Goal: Information Seeking & Learning: Learn about a topic

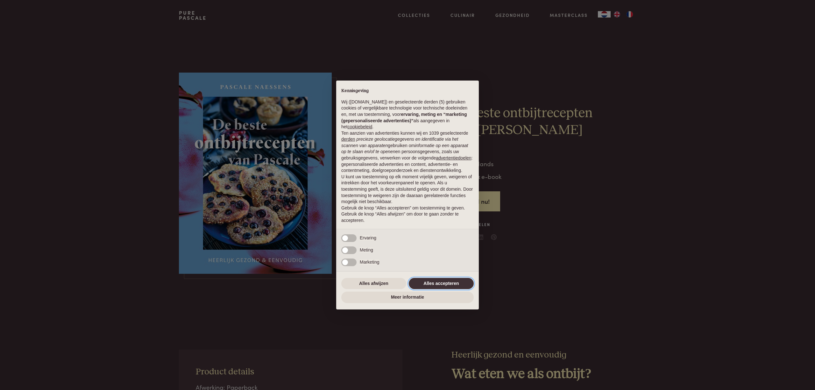
click at [451, 288] on button "Alles accepteren" at bounding box center [441, 283] width 65 height 11
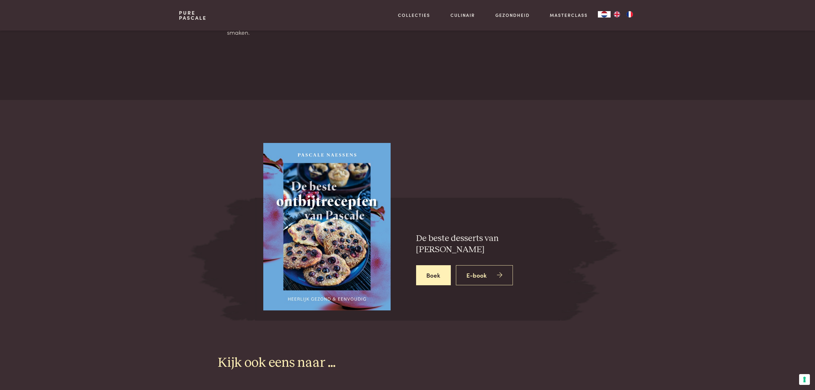
scroll to position [875, 0]
click at [499, 270] on icon at bounding box center [499, 274] width 5 height 9
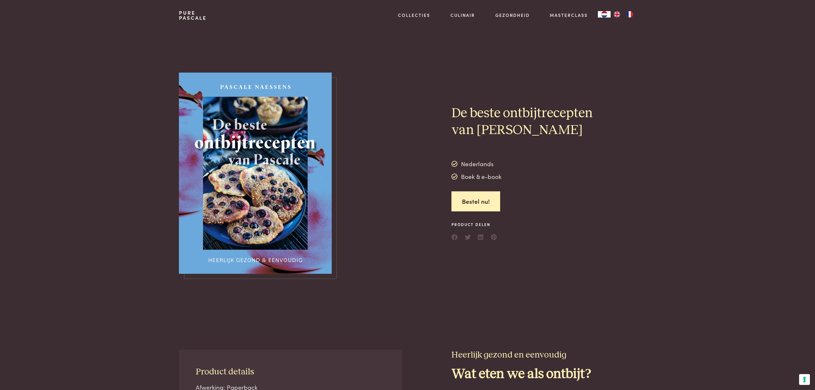
scroll to position [0, 0]
click at [206, 156] on img at bounding box center [255, 173] width 153 height 201
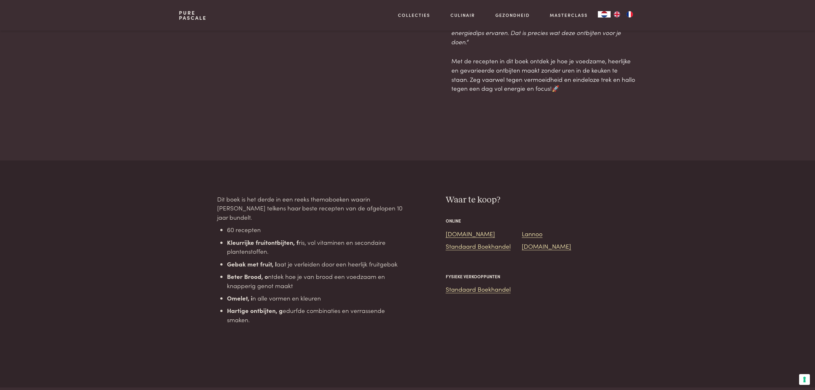
scroll to position [590, 0]
click at [461, 227] on link "Bol.com" at bounding box center [470, 231] width 49 height 9
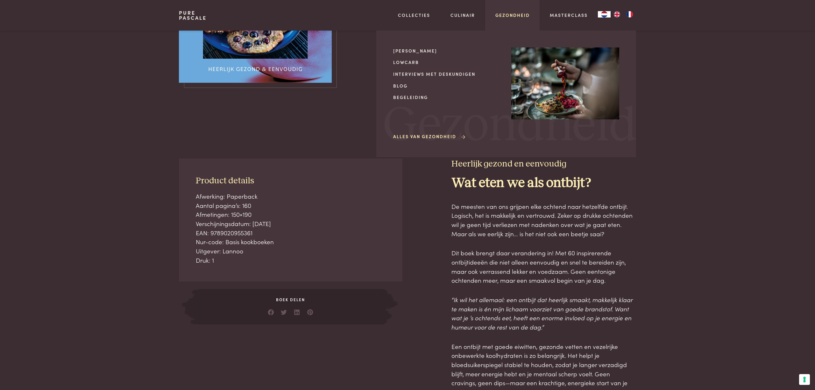
scroll to position [170, 0]
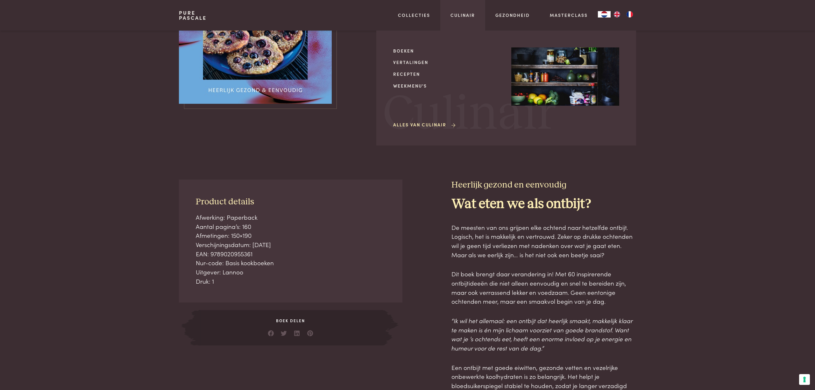
click at [475, 18] on div "Culinair Boeken Vertalingen Recepten Weekmenu's Alles van Culinair Culinair" at bounding box center [462, 15] width 45 height 31
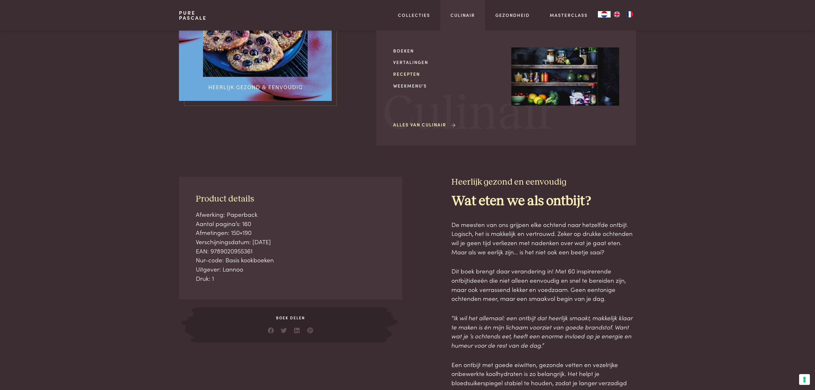
click at [403, 71] on link "Recepten" at bounding box center [447, 74] width 108 height 7
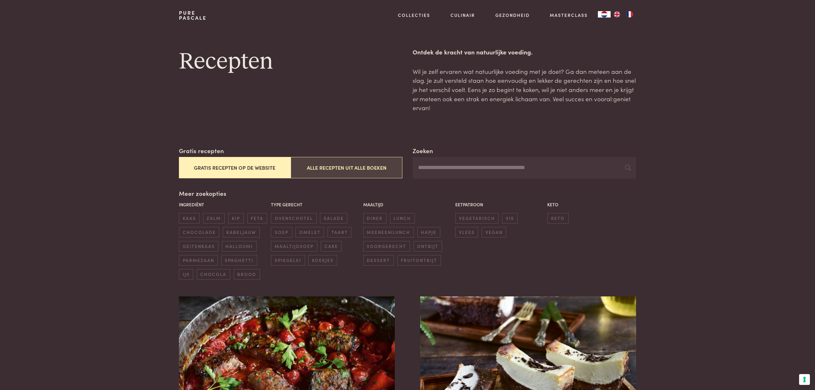
click at [357, 168] on button "Alle recepten uit alle boeken" at bounding box center [347, 167] width 112 height 21
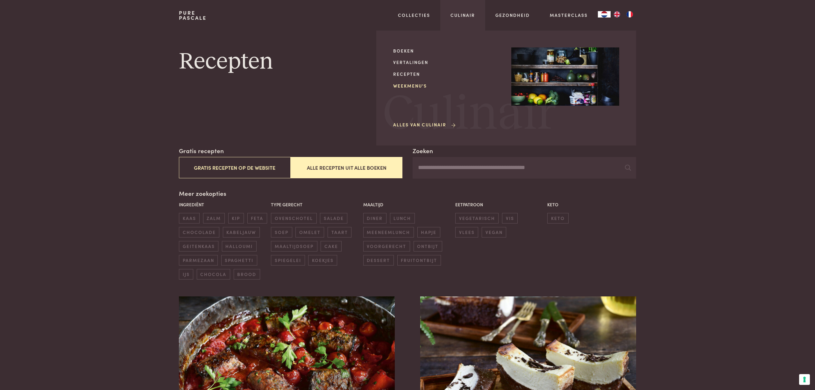
click at [403, 82] on link "Weekmenu's" at bounding box center [447, 85] width 108 height 7
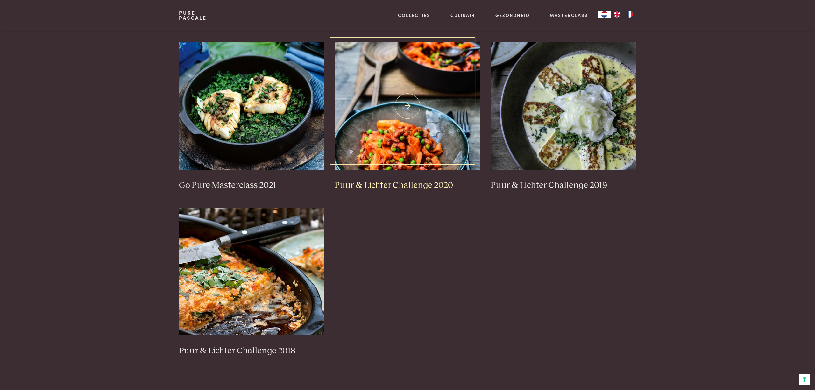
scroll to position [453, 0]
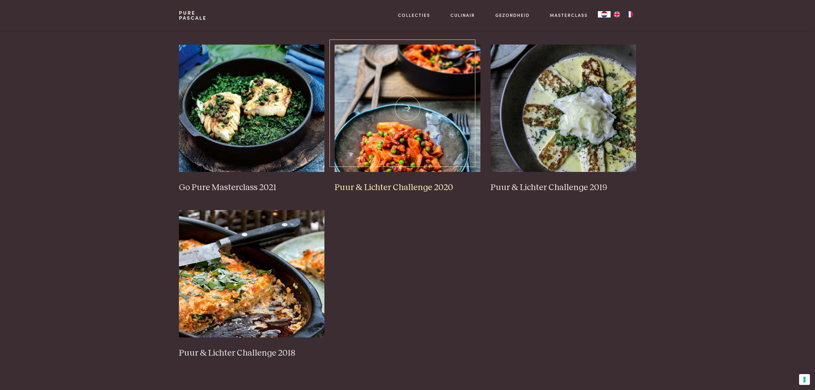
click at [410, 102] on img at bounding box center [407, 108] width 146 height 127
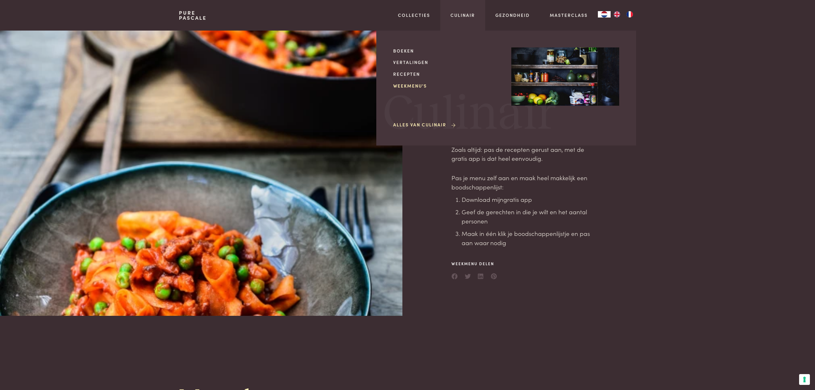
click at [399, 86] on link "Weekmenu's" at bounding box center [447, 85] width 108 height 7
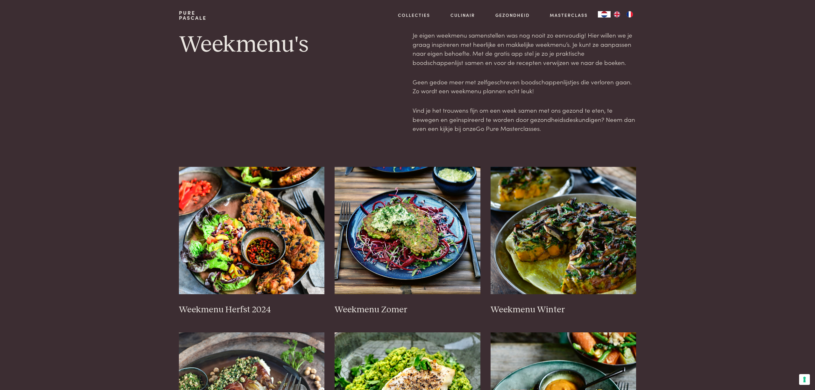
click at [522, 125] on link "Go Pure Masterclasses" at bounding box center [508, 128] width 64 height 9
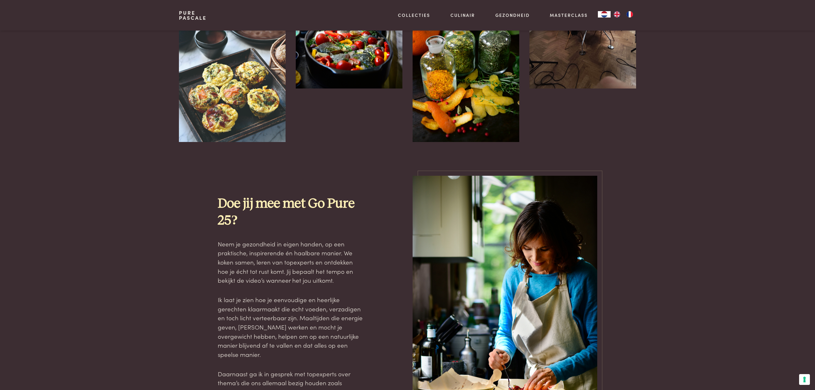
scroll to position [506, 0]
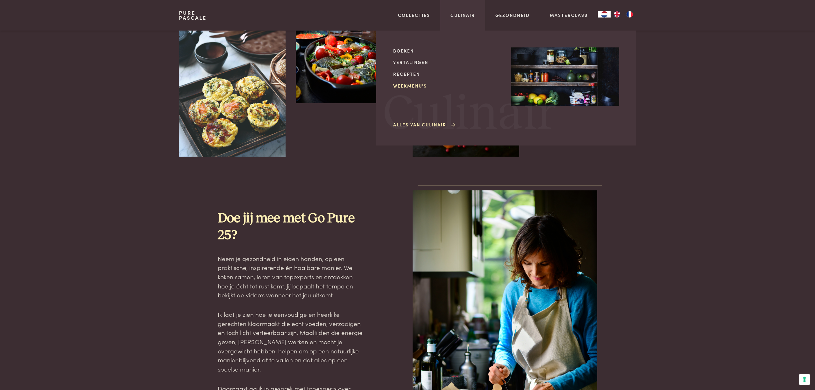
click at [409, 82] on link "Weekmenu's" at bounding box center [447, 85] width 108 height 7
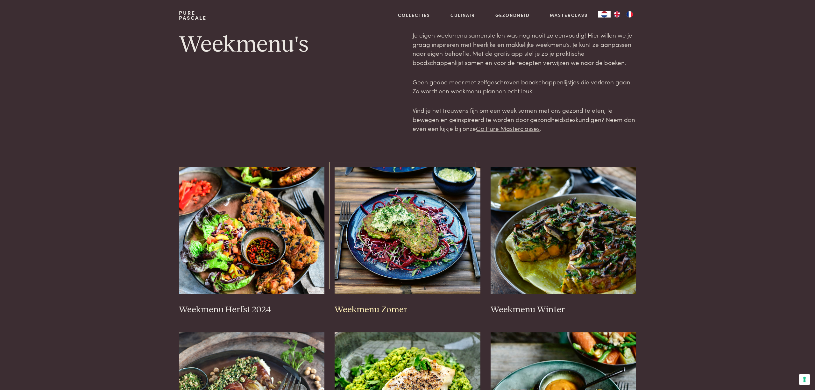
click at [428, 257] on img at bounding box center [407, 230] width 146 height 127
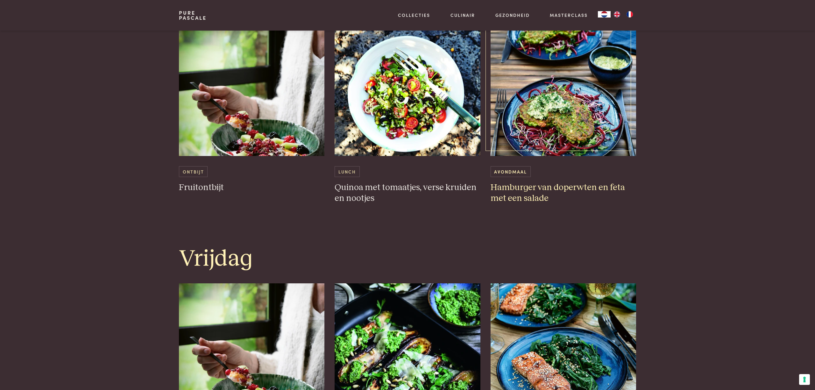
scroll to position [1164, 0]
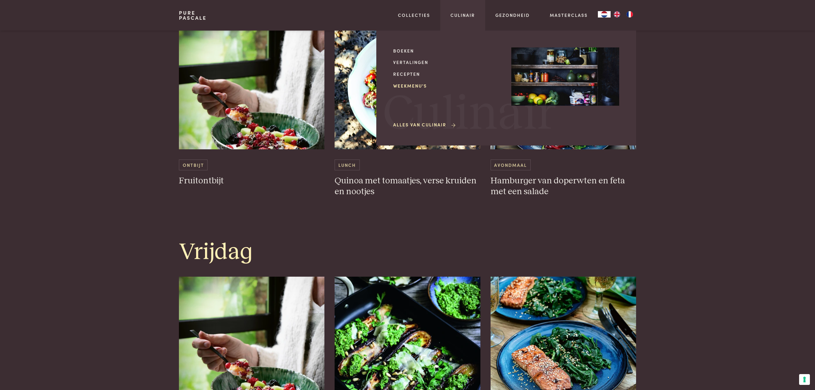
click at [423, 82] on link "Weekmenu's" at bounding box center [447, 85] width 108 height 7
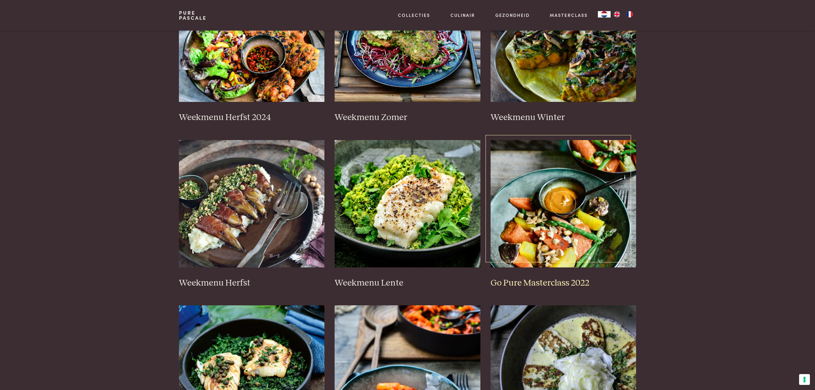
scroll to position [192, 0]
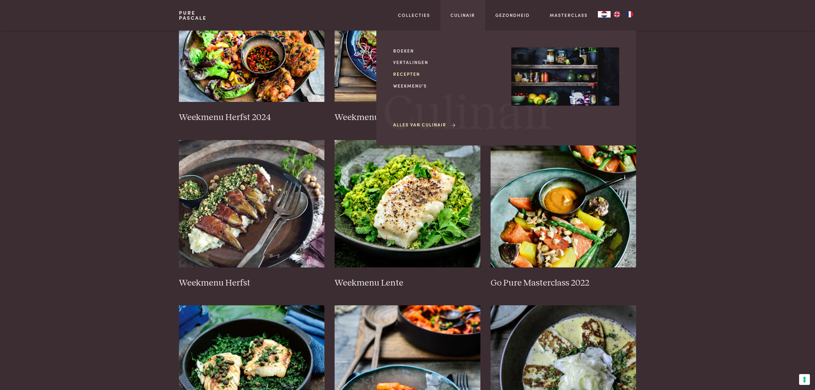
click at [401, 73] on link "Recepten" at bounding box center [447, 74] width 108 height 7
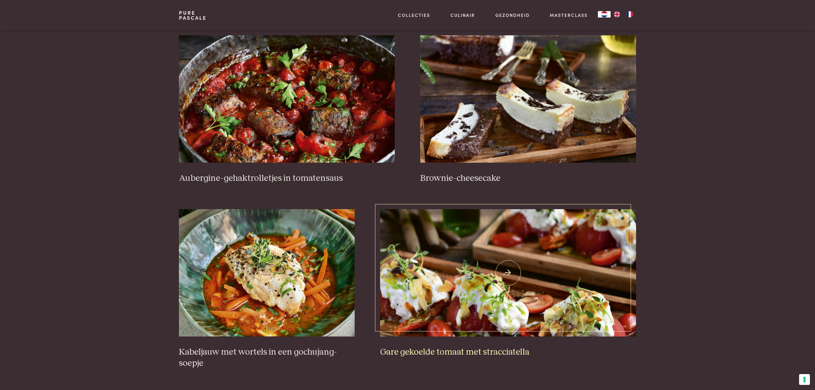
scroll to position [261, 0]
click at [309, 129] on img at bounding box center [287, 98] width 216 height 127
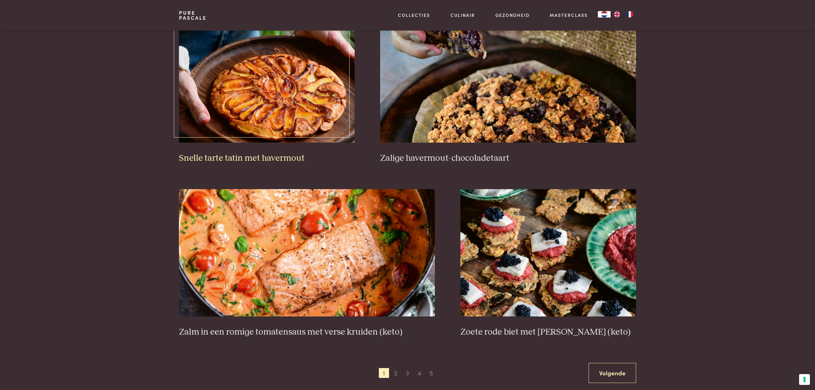
scroll to position [987, 0]
click at [504, 82] on img at bounding box center [508, 78] width 256 height 127
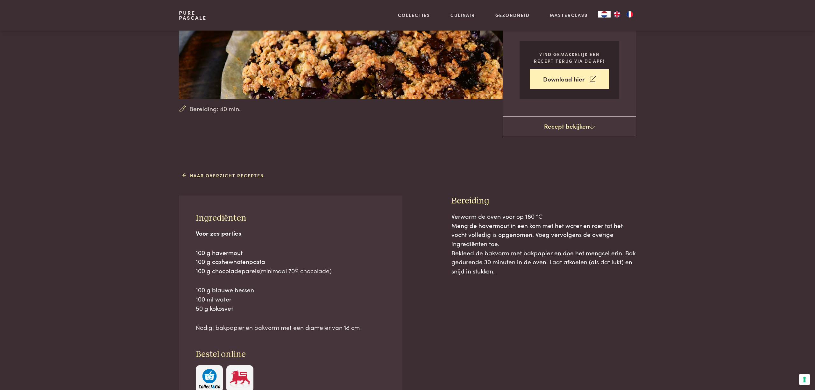
scroll to position [138, 0]
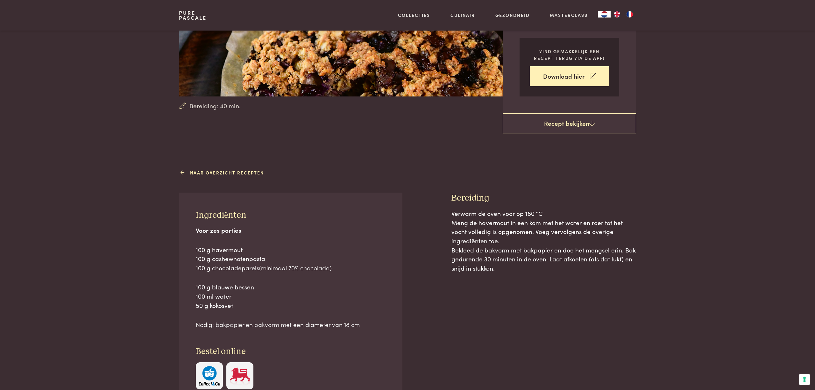
click at [255, 170] on link "Naar overzicht recepten" at bounding box center [223, 172] width 82 height 7
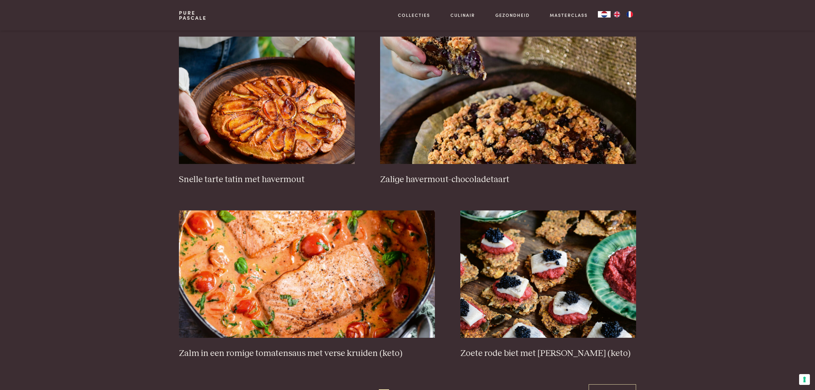
scroll to position [1066, 0]
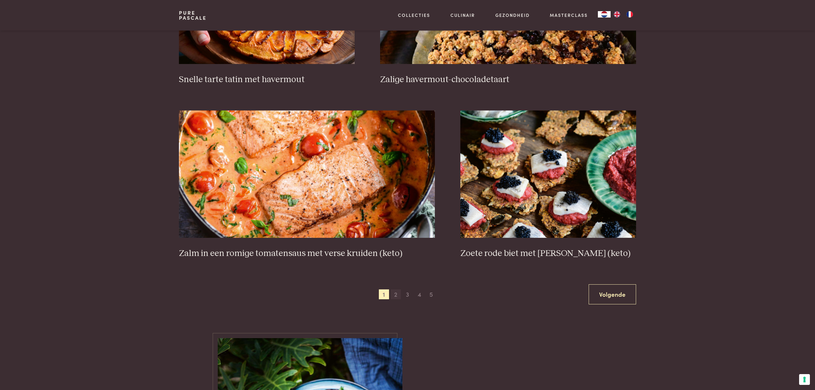
click at [395, 292] on span "2" at bounding box center [395, 294] width 10 height 10
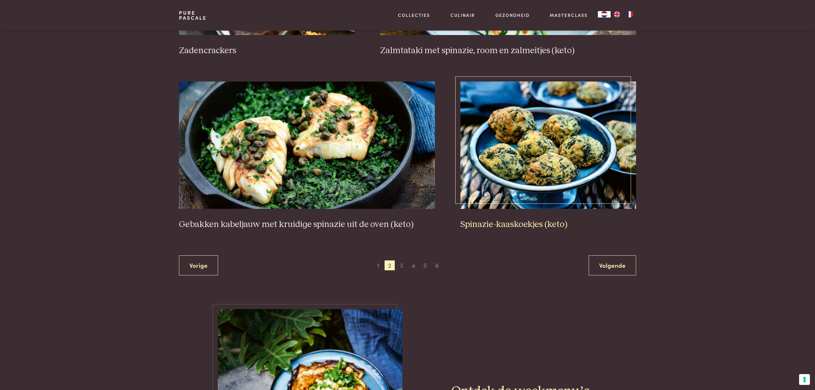
scroll to position [1095, 0]
click at [403, 263] on span "3" at bounding box center [401, 265] width 10 height 10
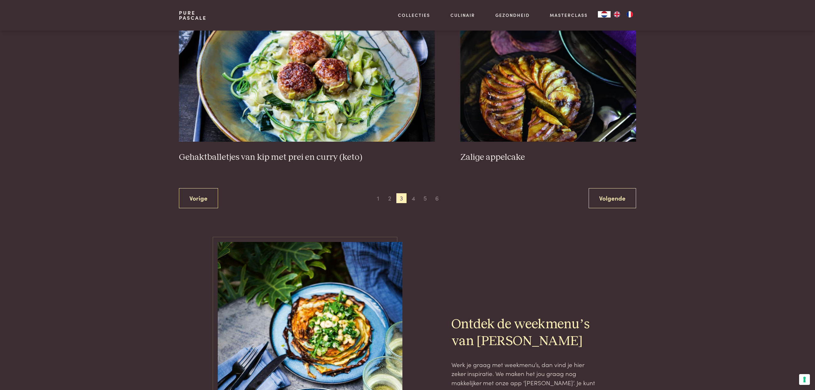
scroll to position [1184, 0]
click at [412, 193] on span "4" at bounding box center [413, 198] width 10 height 10
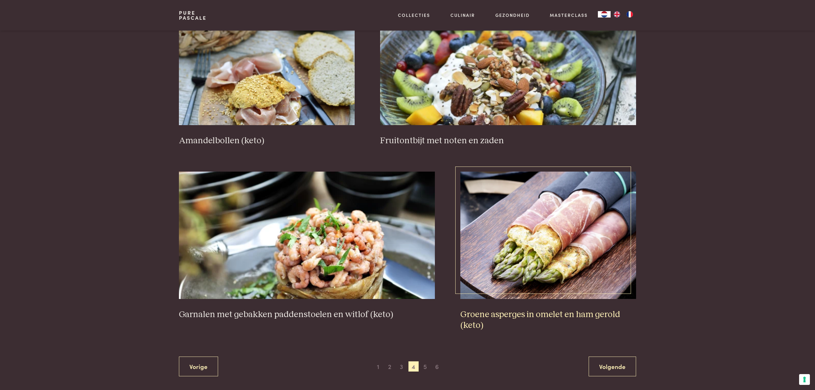
scroll to position [1010, 0]
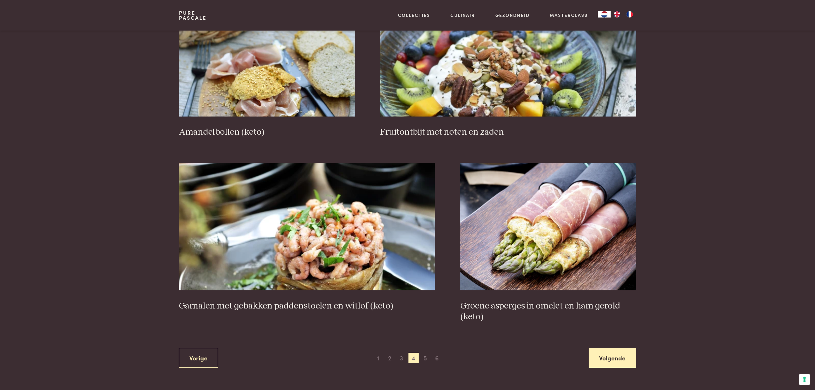
click at [618, 353] on link "Volgende" at bounding box center [611, 358] width 47 height 20
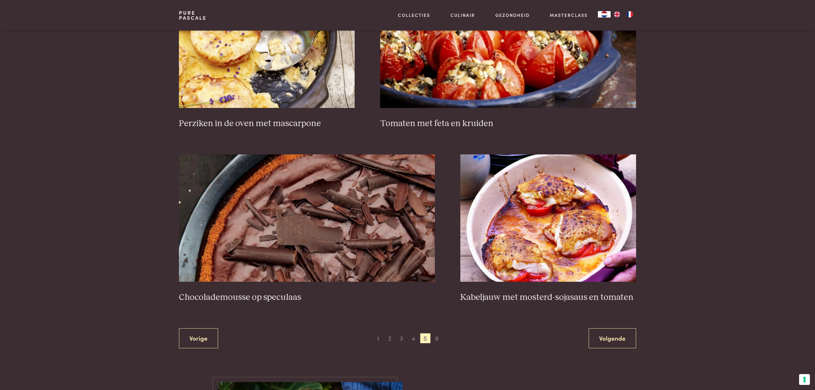
scroll to position [1022, 0]
click at [438, 336] on span "6" at bounding box center [437, 339] width 10 height 10
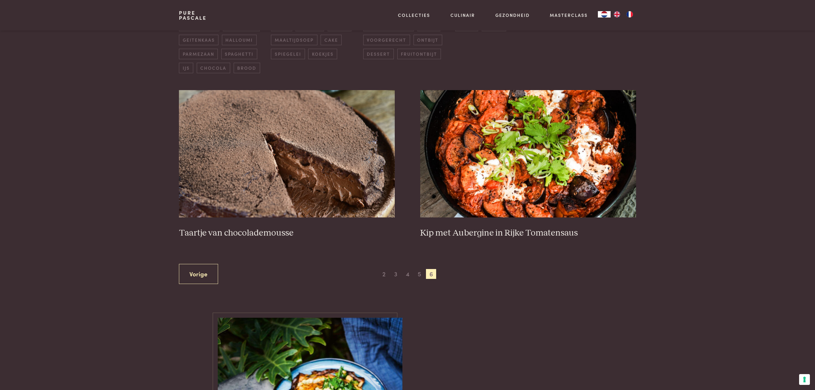
scroll to position [224, 0]
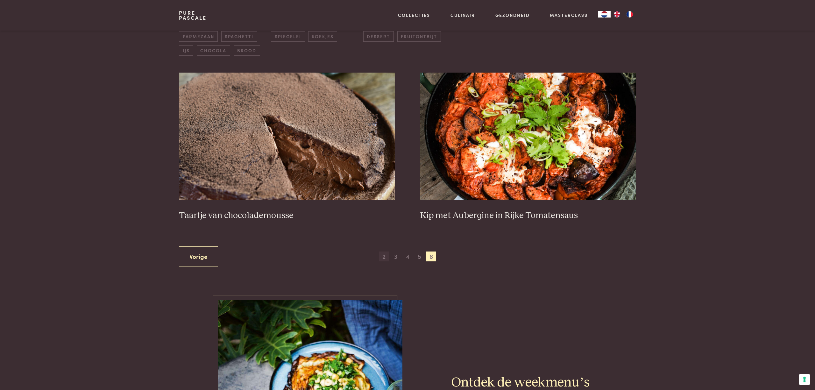
click at [382, 256] on span "2" at bounding box center [384, 256] width 10 height 10
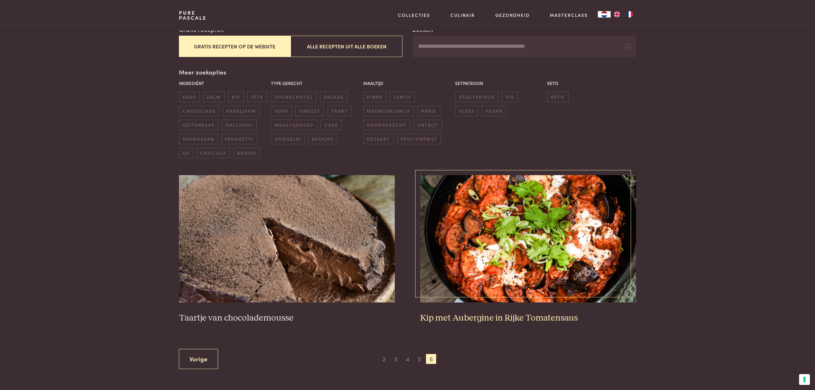
scroll to position [121, 0]
click at [384, 357] on span "2" at bounding box center [384, 360] width 10 height 10
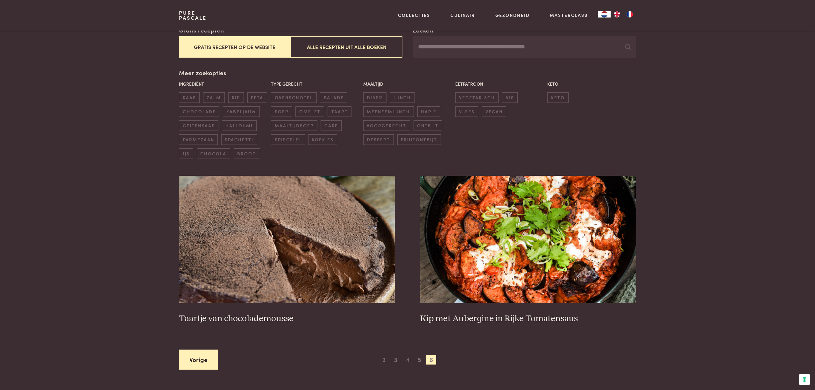
click at [209, 359] on link "Vorige" at bounding box center [198, 359] width 39 height 20
click at [386, 358] on span "2" at bounding box center [384, 360] width 10 height 10
click at [417, 355] on span "5" at bounding box center [419, 360] width 10 height 10
click at [419, 355] on span "5" at bounding box center [419, 360] width 10 height 10
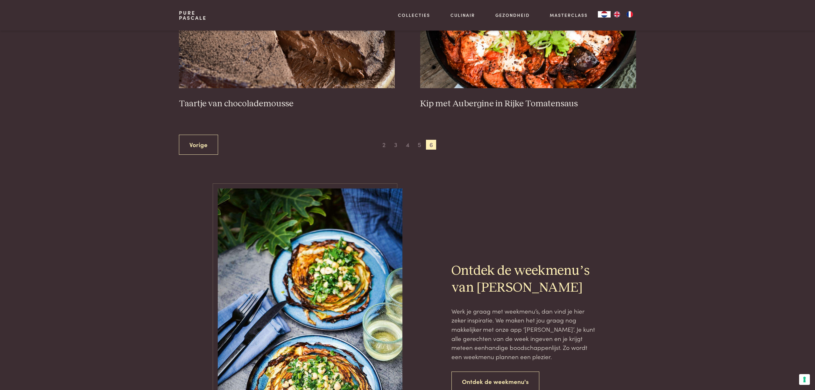
scroll to position [318, 0]
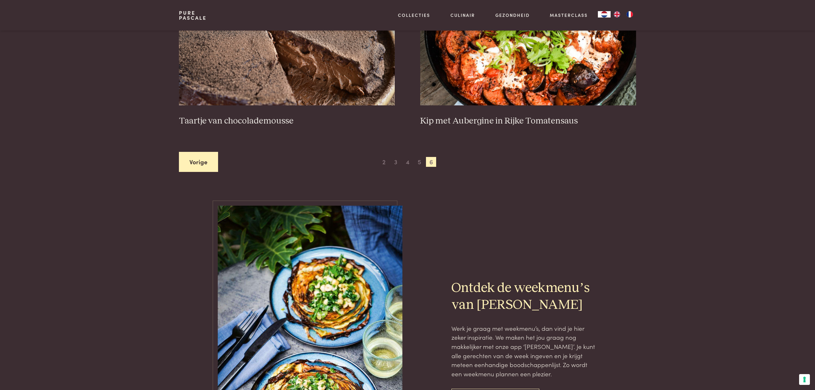
click at [198, 165] on link "Vorige" at bounding box center [198, 162] width 39 height 20
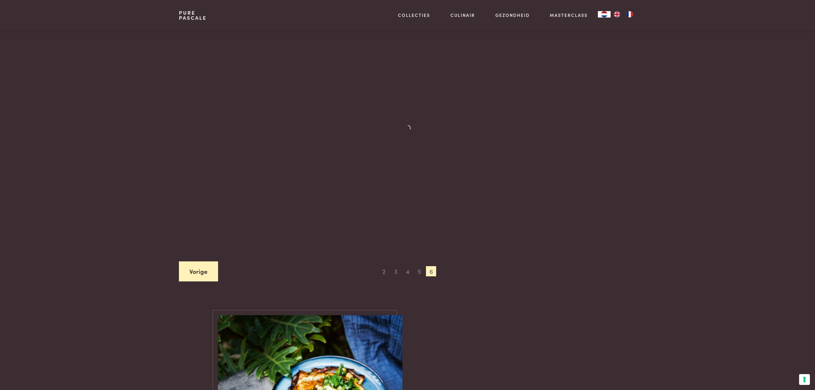
scroll to position [256, 0]
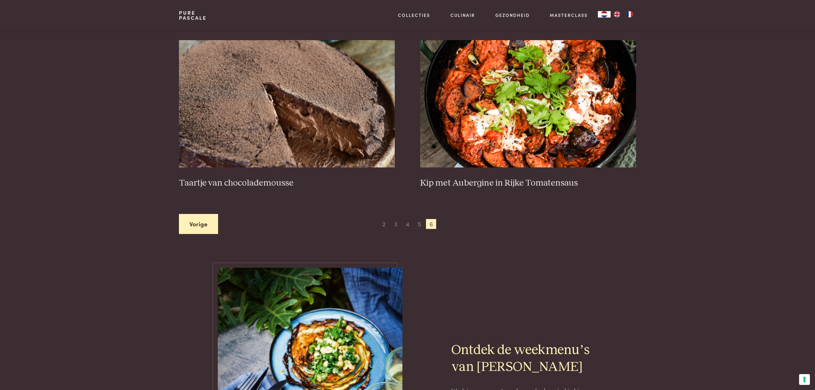
click at [199, 218] on link "Vorige" at bounding box center [198, 224] width 39 height 20
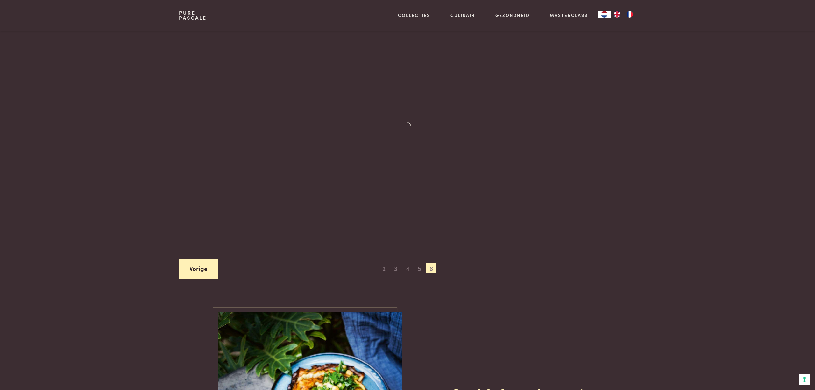
scroll to position [267, 0]
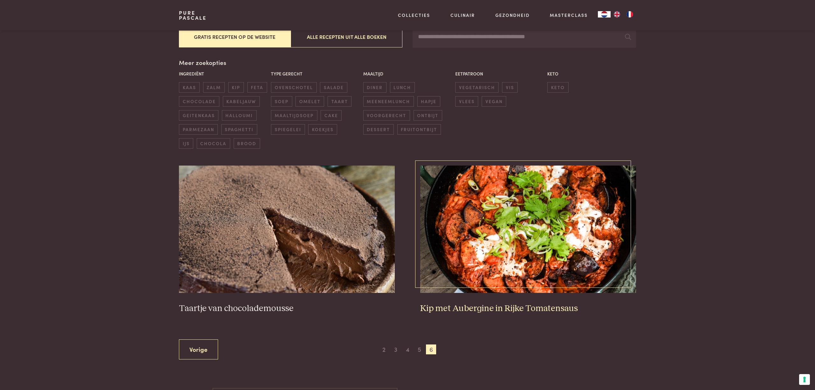
scroll to position [131, 0]
click at [372, 82] on span "diner" at bounding box center [374, 87] width 23 height 11
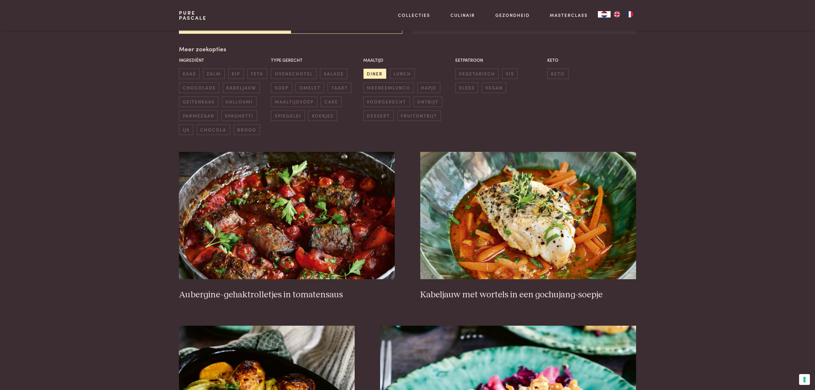
scroll to position [145, 0]
click at [390, 84] on span "meeneemlunch" at bounding box center [388, 87] width 51 height 11
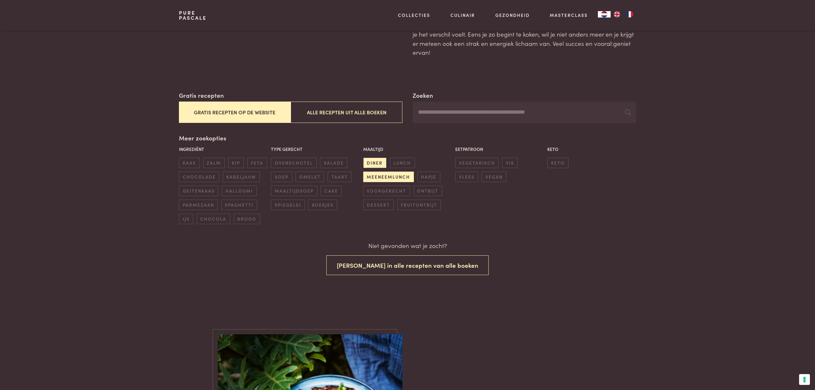
scroll to position [53, 0]
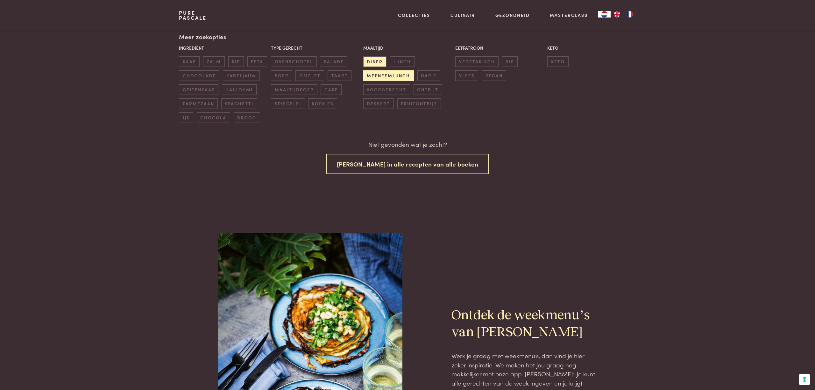
click at [385, 70] on span "meeneemlunch" at bounding box center [388, 75] width 51 height 11
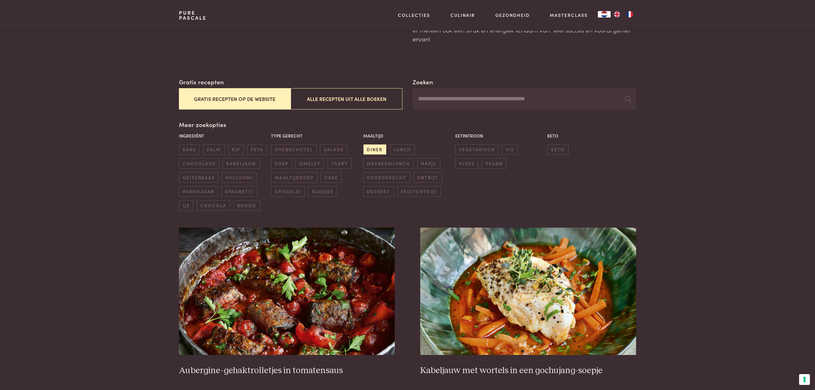
scroll to position [66, 0]
